Goal: Book appointment/travel/reservation

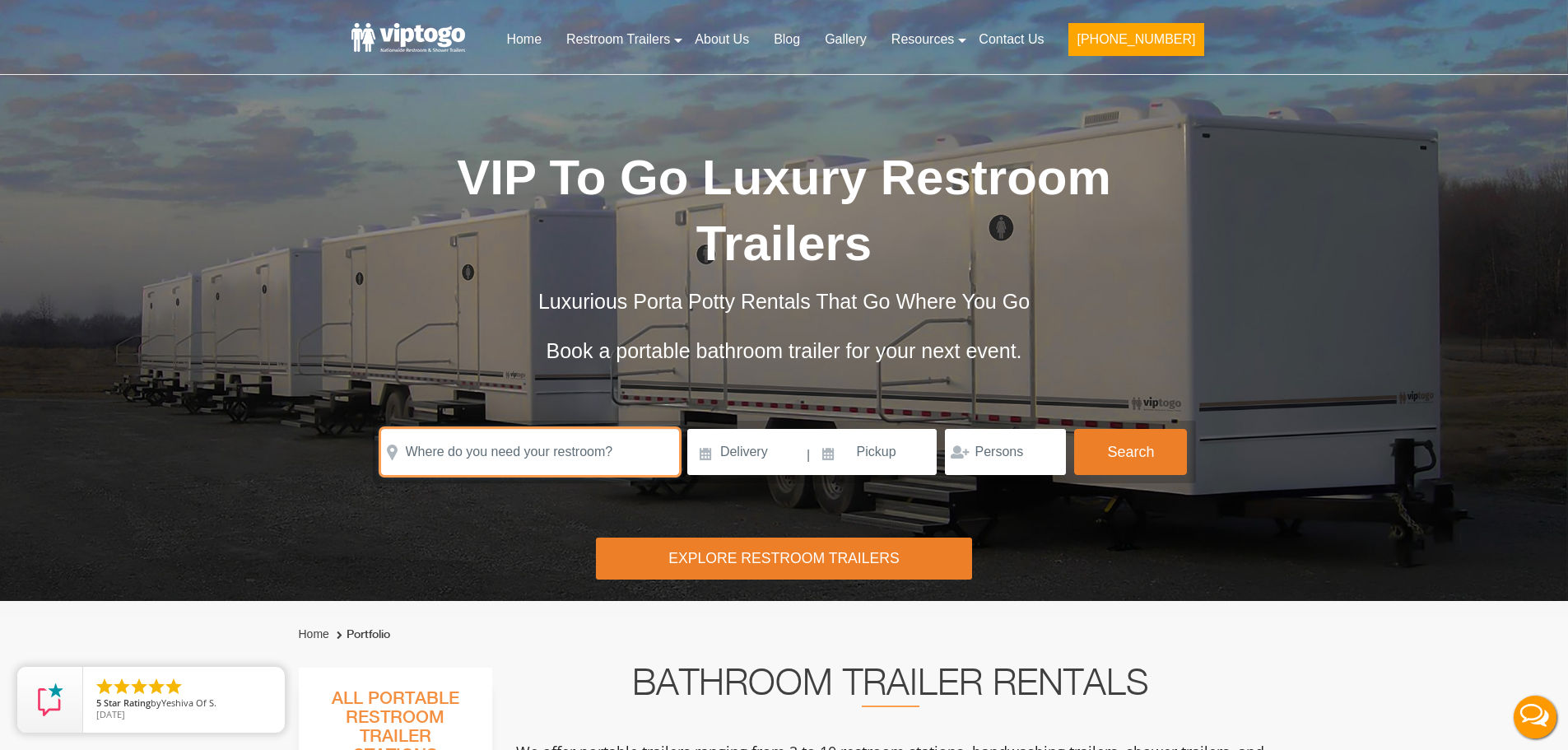
click at [485, 460] on input "text" at bounding box center [530, 452] width 298 height 47
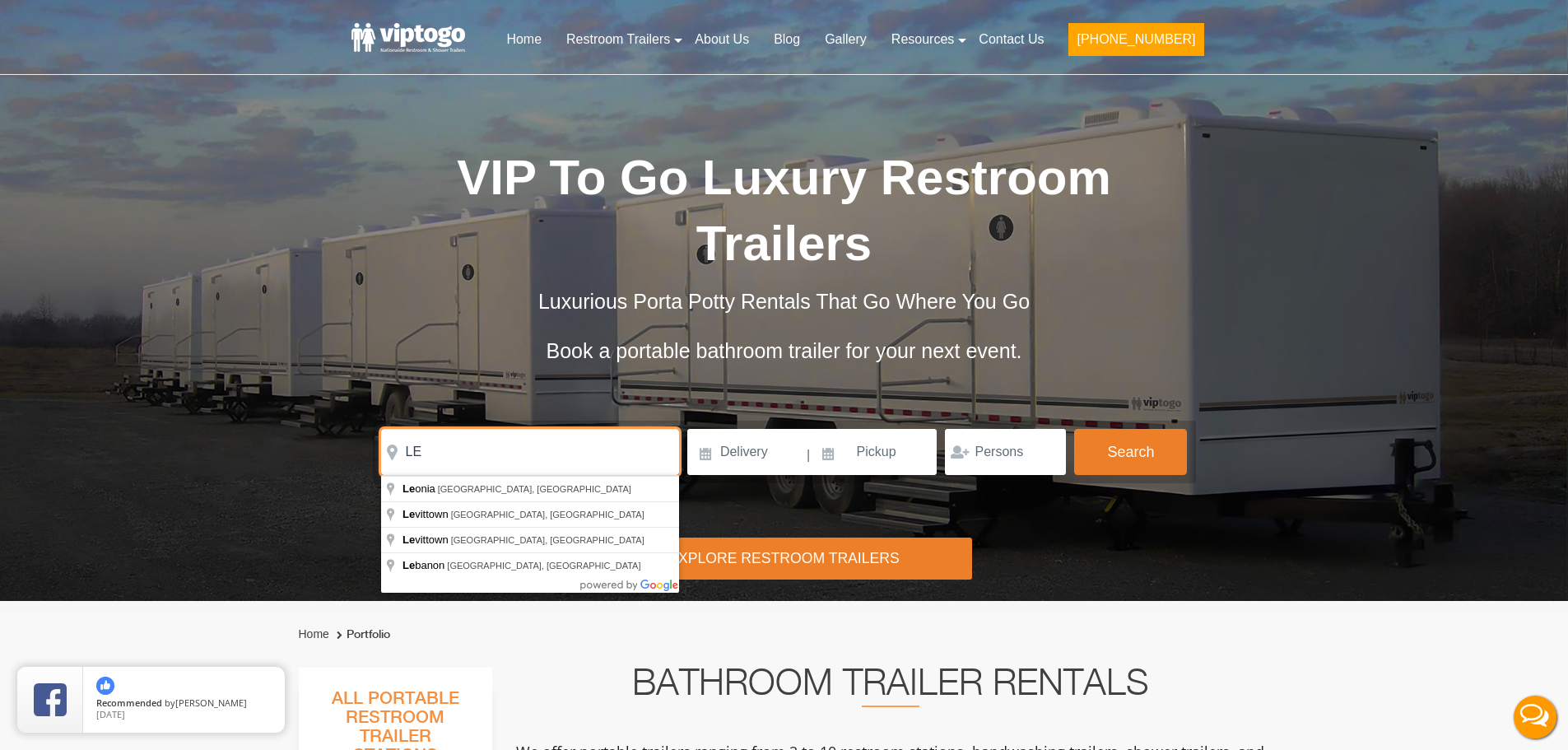
type input "L"
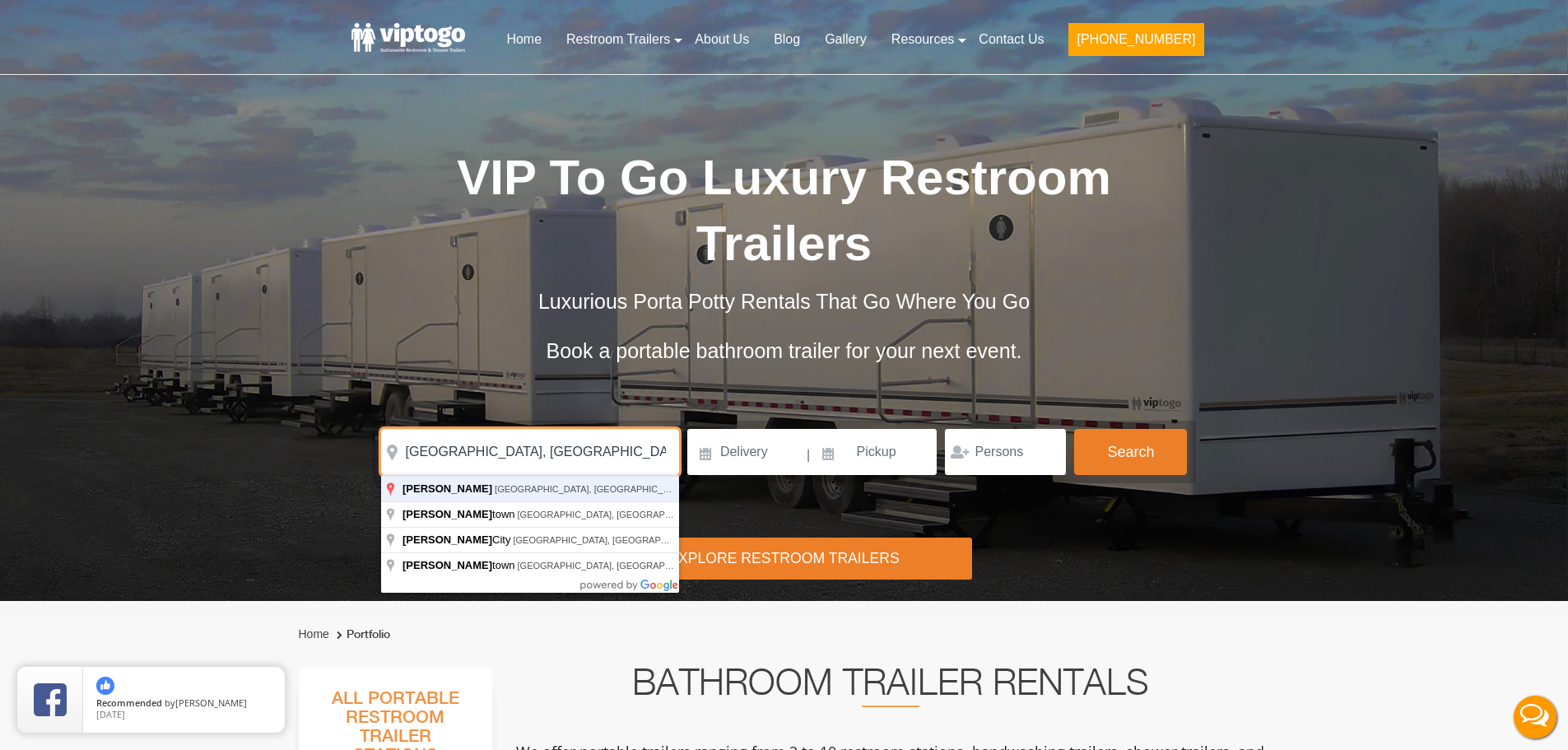
type input "[GEOGRAPHIC_DATA], [GEOGRAPHIC_DATA], [GEOGRAPHIC_DATA]"
click button "autobtn" at bounding box center [0, 0] width 0 height 0
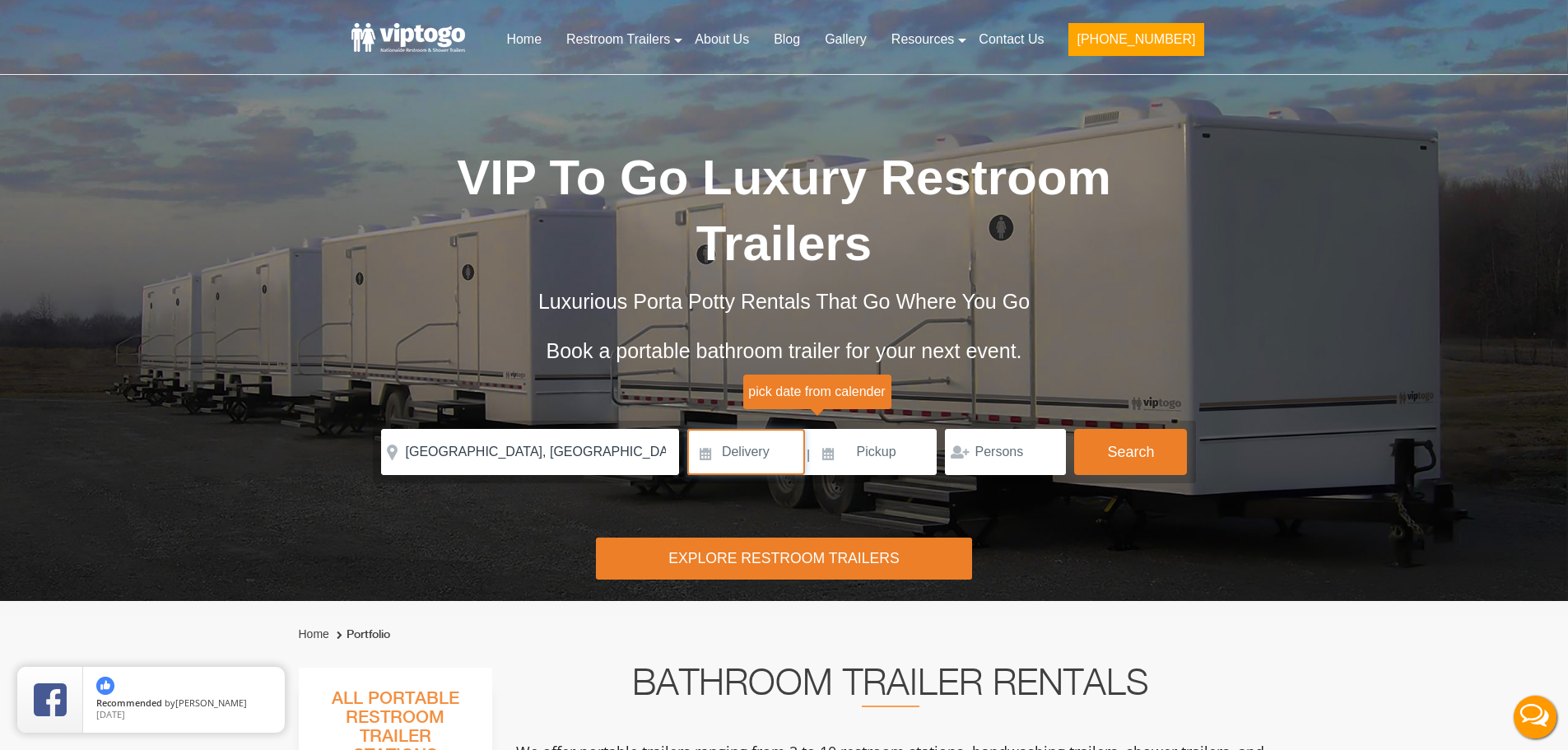
click at [724, 453] on input at bounding box center [745, 452] width 117 height 47
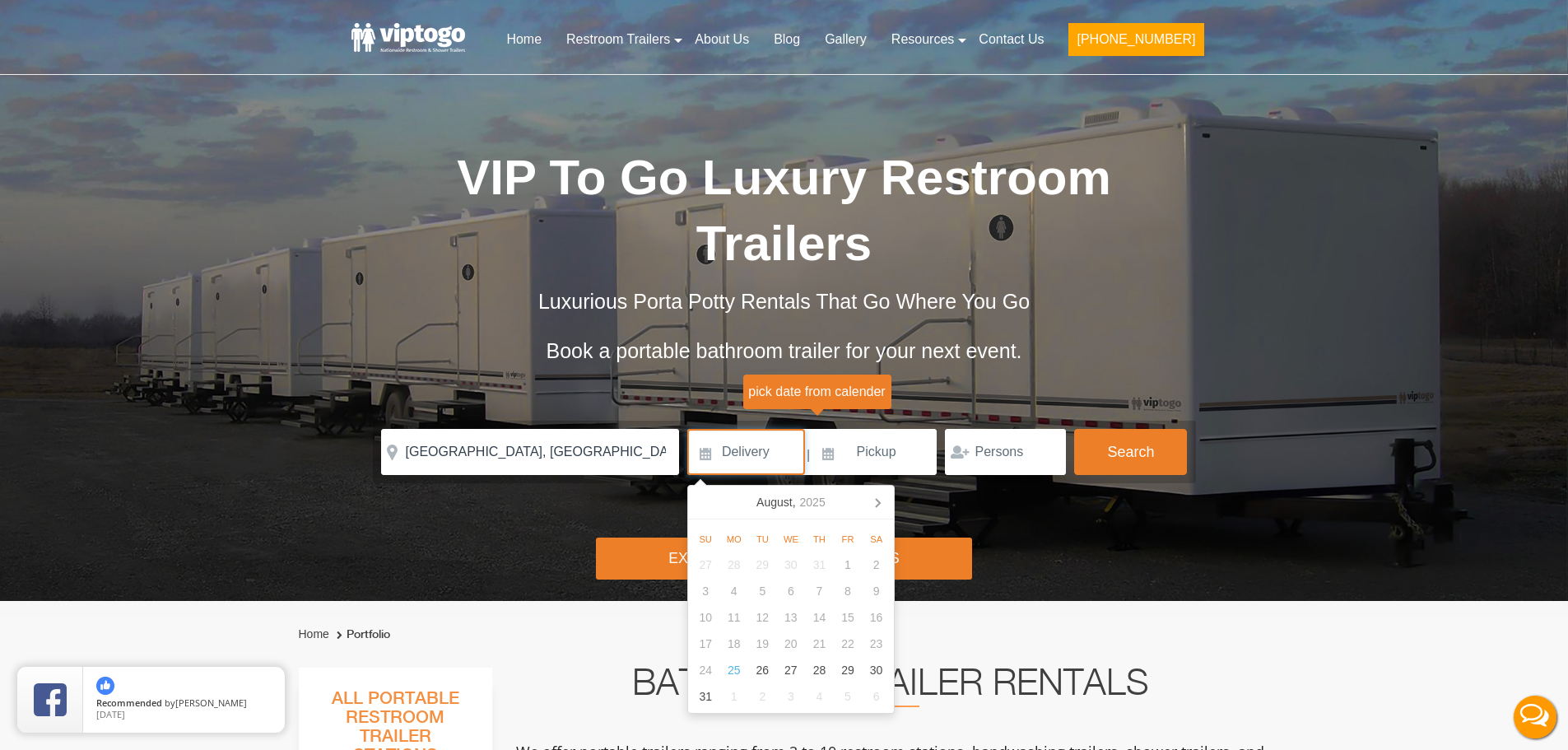
click at [703, 505] on nav "[DATE]" at bounding box center [791, 503] width 206 height 34
click at [854, 676] on div "29" at bounding box center [849, 669] width 29 height 26
type input "[DATE]"
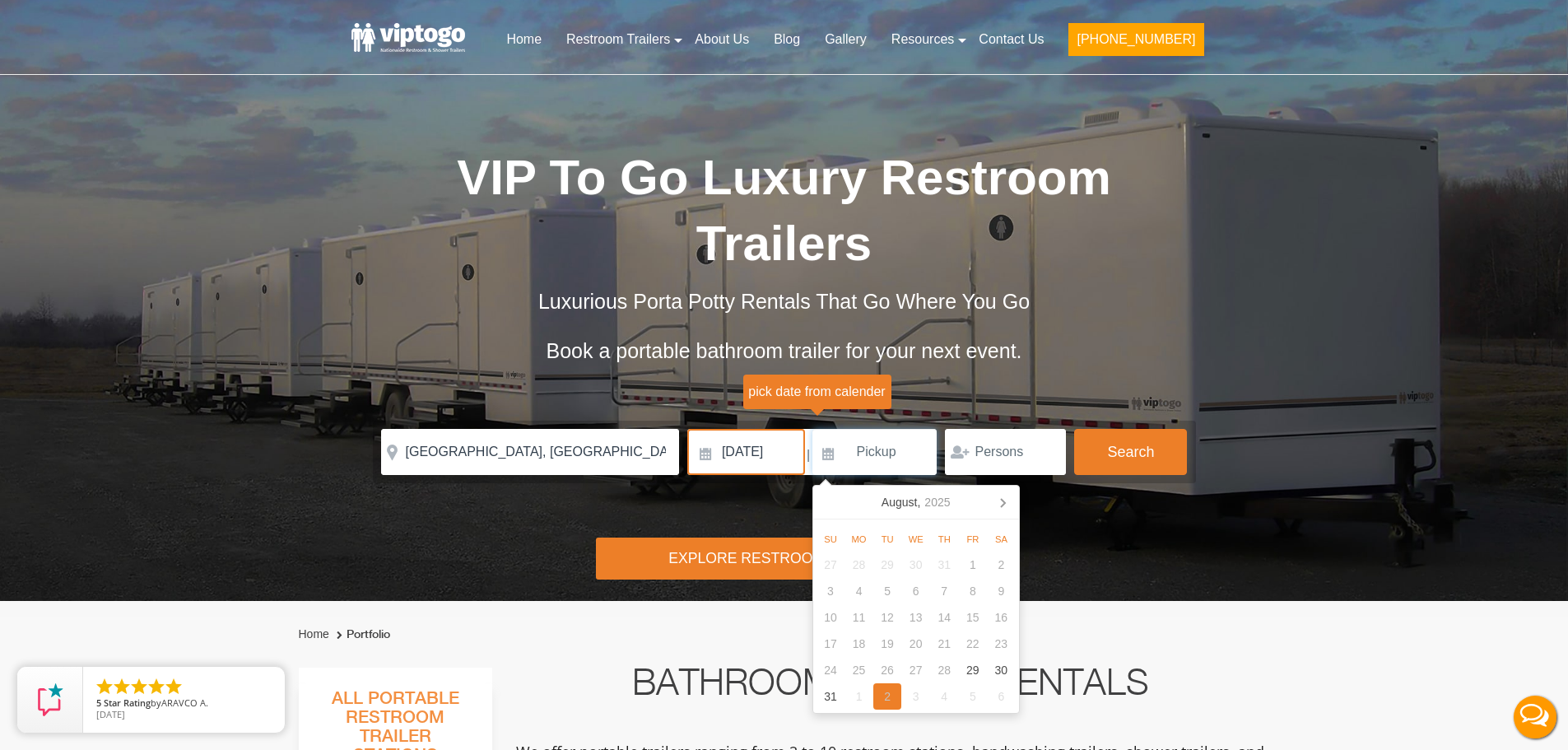
click at [894, 700] on div "2" at bounding box center [888, 696] width 29 height 26
type input "[DATE]"
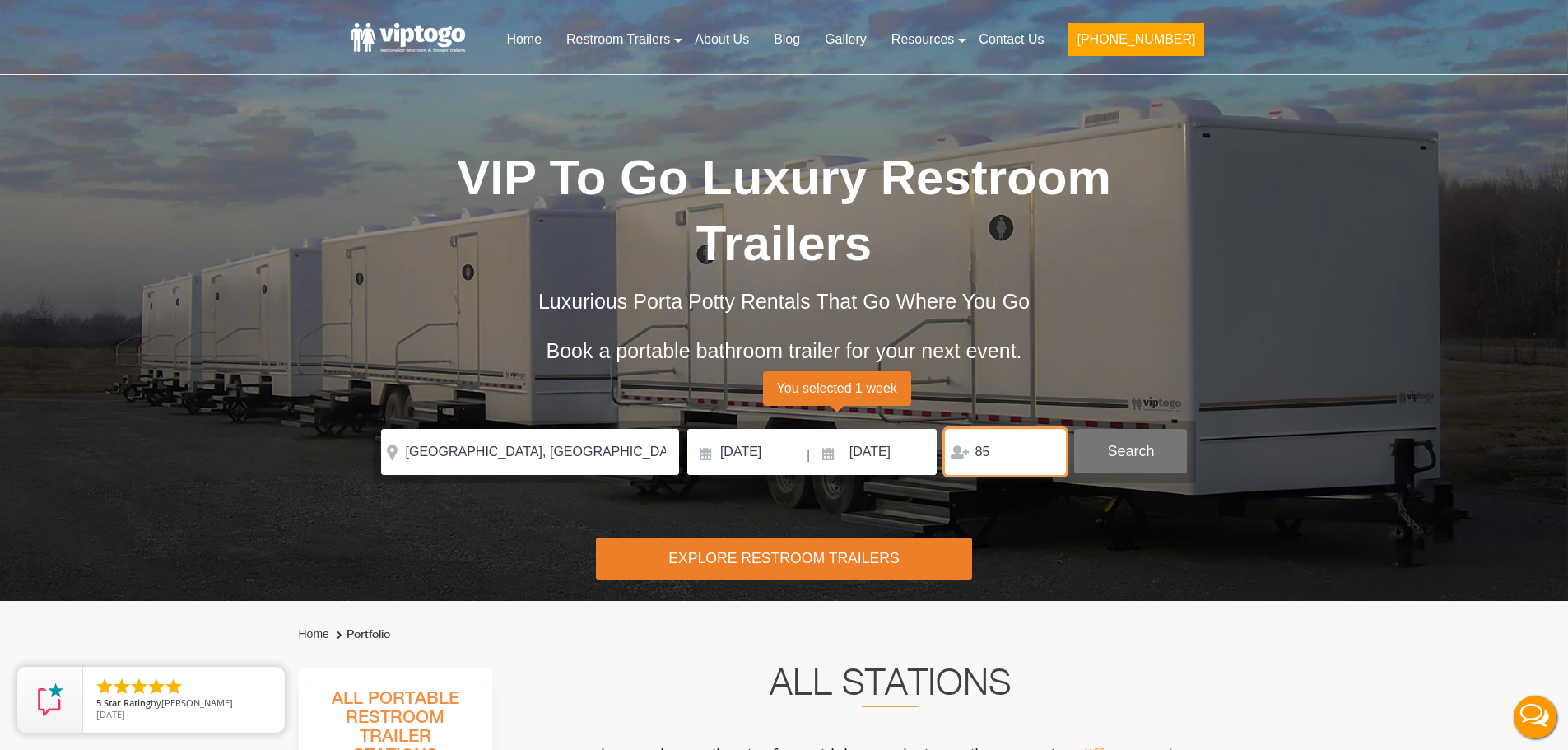
type input "85"
click at [1114, 466] on button "Search" at bounding box center [1130, 451] width 113 height 45
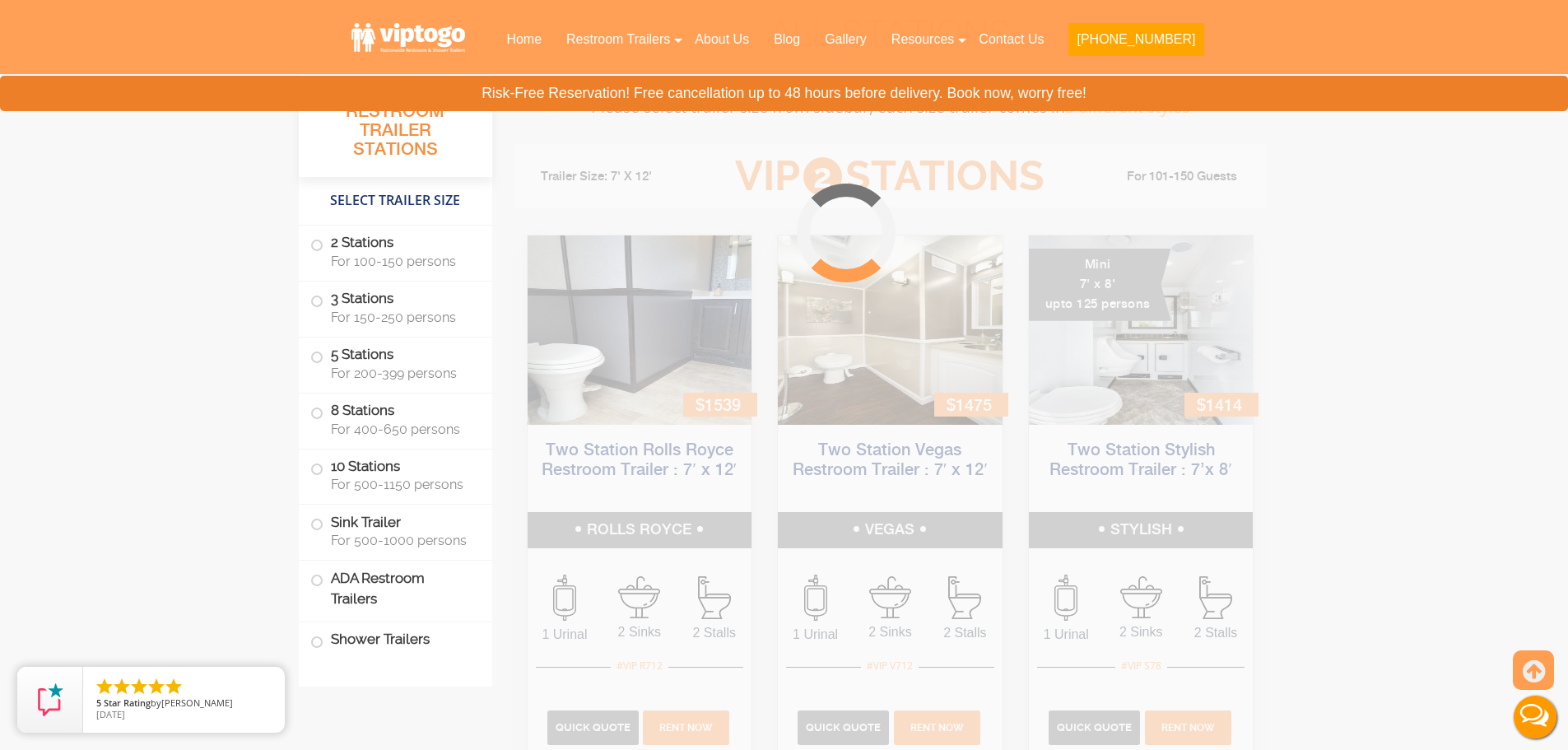
scroll to position [668, 0]
